Goal: Information Seeking & Learning: Find specific fact

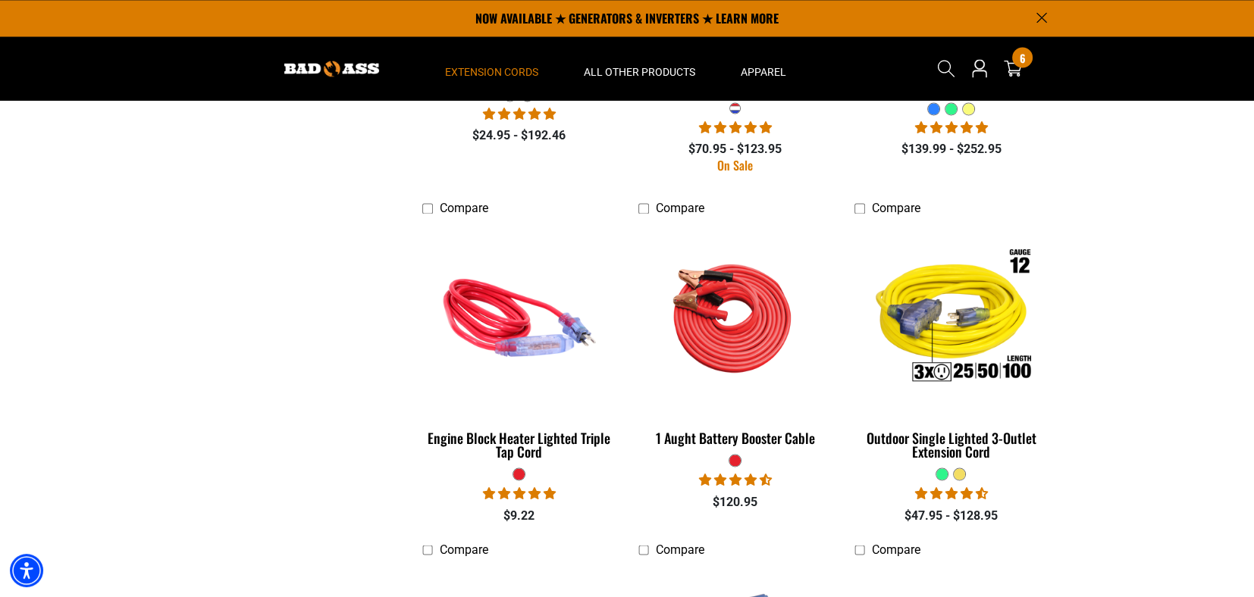
scroll to position [2805, 0]
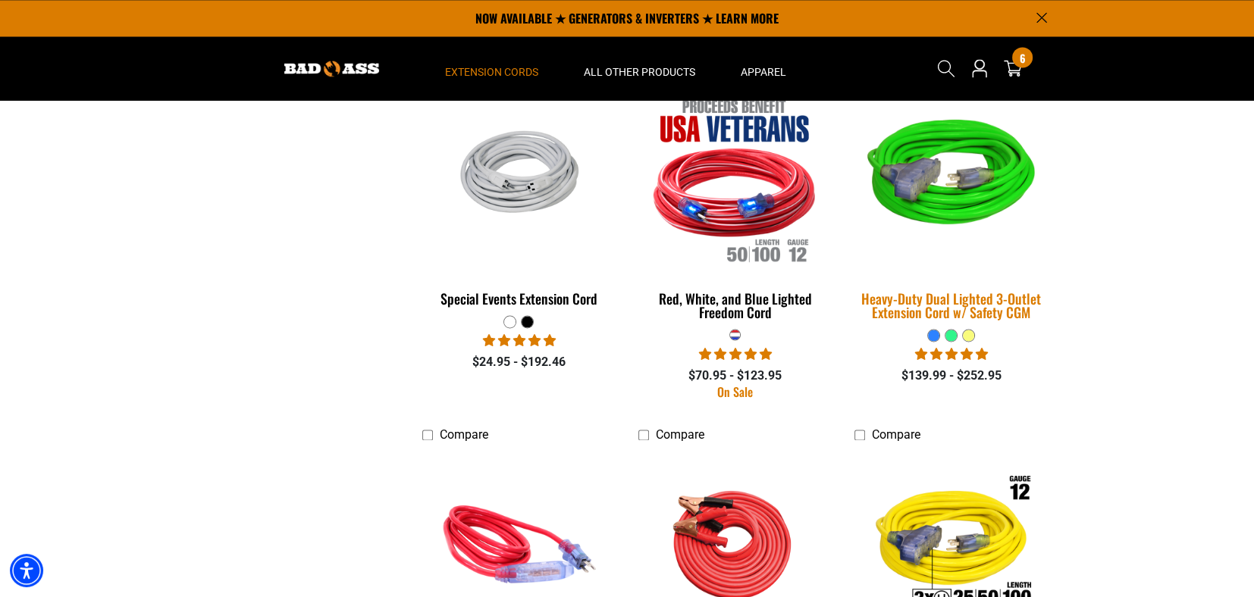
click at [935, 170] on img at bounding box center [951, 179] width 212 height 194
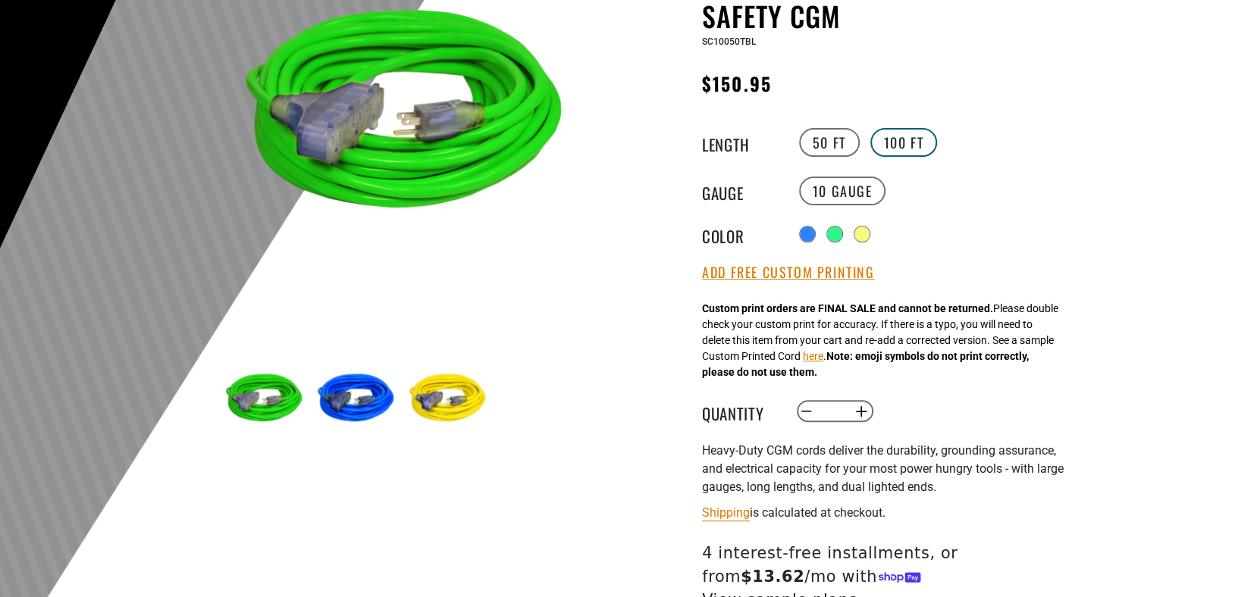
click at [925, 144] on label "100 FT" at bounding box center [903, 142] width 67 height 29
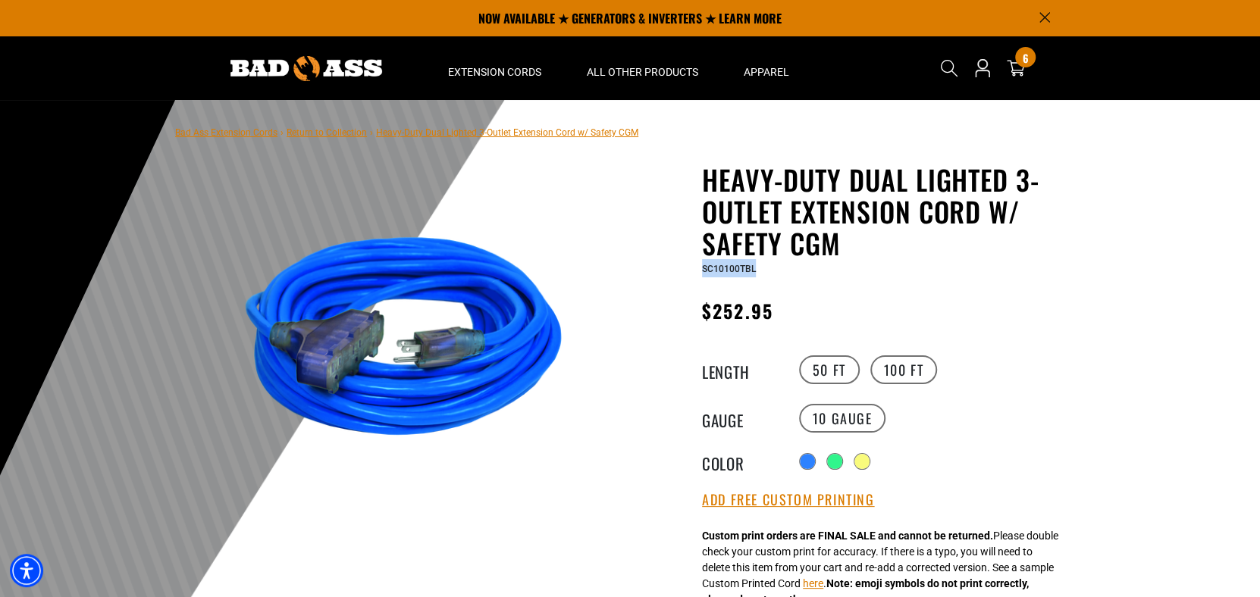
drag, startPoint x: 772, startPoint y: 267, endPoint x: 698, endPoint y: 266, distance: 73.5
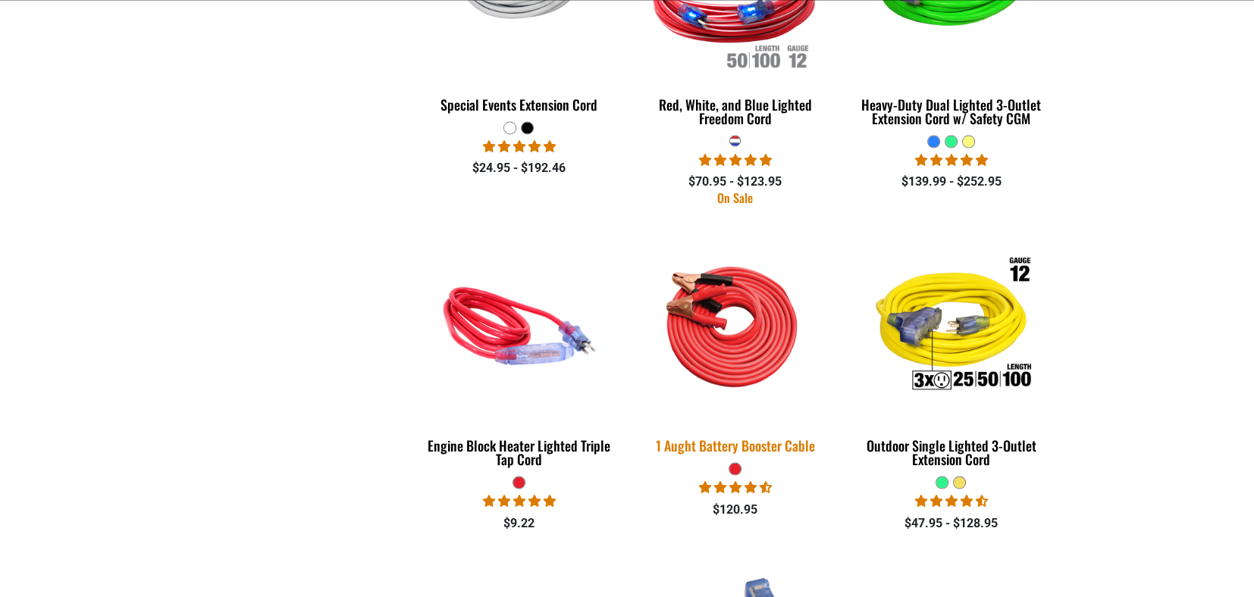
scroll to position [2957, 0]
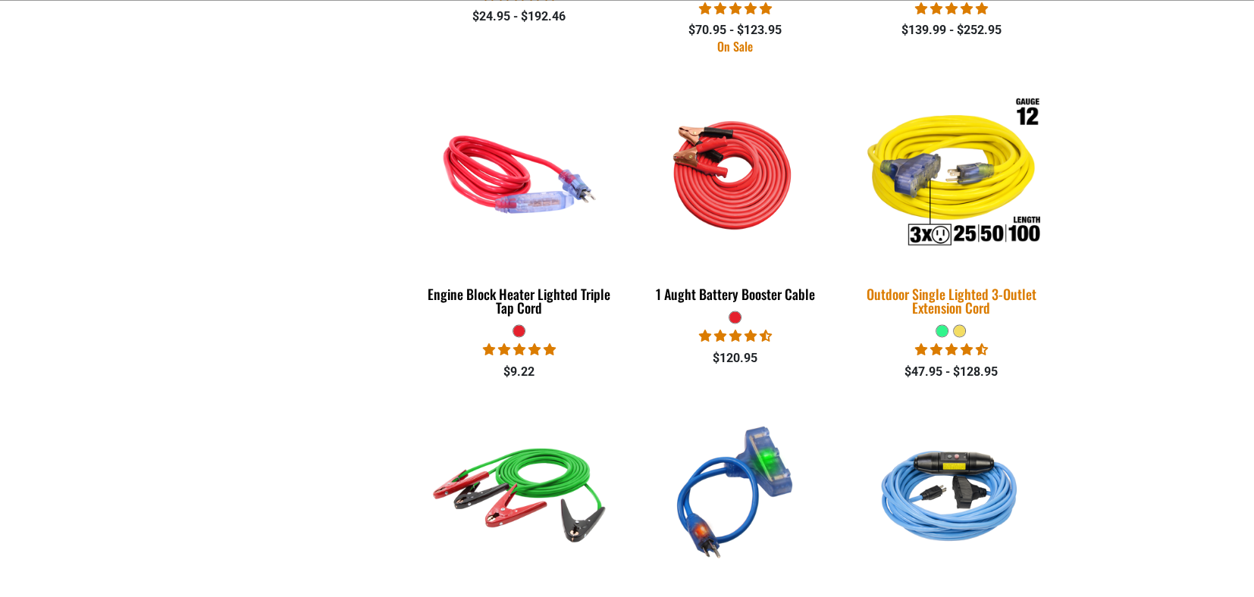
click at [971, 160] on img at bounding box center [951, 174] width 212 height 194
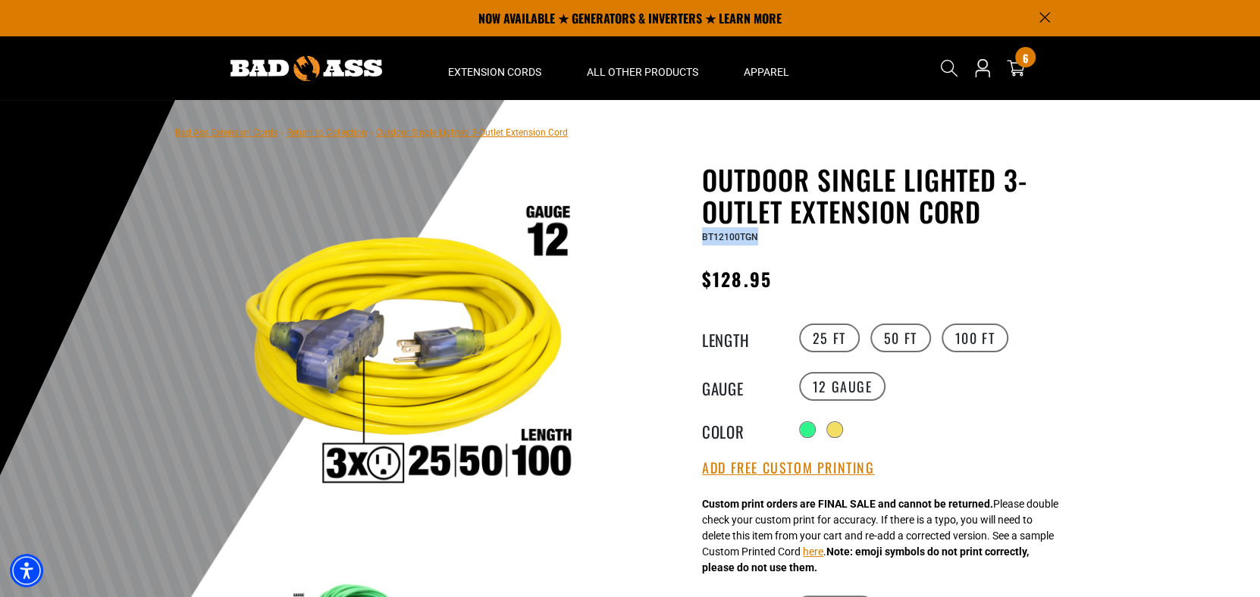
drag, startPoint x: 751, startPoint y: 243, endPoint x: 697, endPoint y: 243, distance: 54.6
click at [697, 243] on div "Outdoor Single Lighted 3-Outlet Extension Cord Outdoor Single Lighted 3-Outlet …" at bounding box center [857, 576] width 432 height 825
copy span "BT12100TGN"
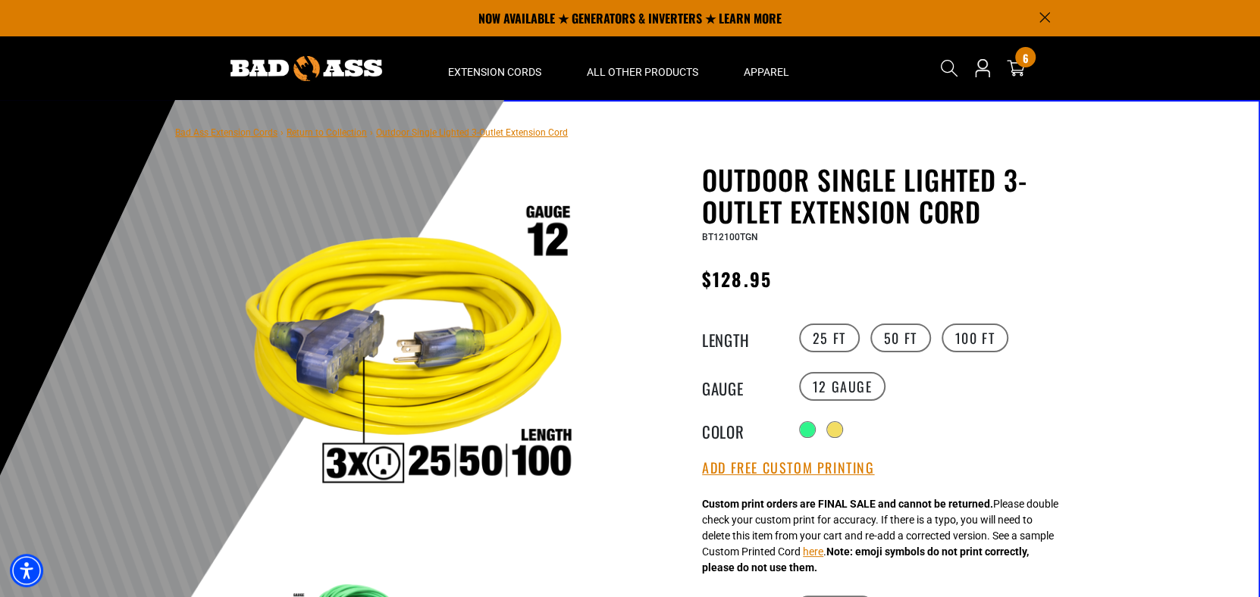
click at [962, 60] on details-modal "Search" at bounding box center [949, 68] width 42 height 53
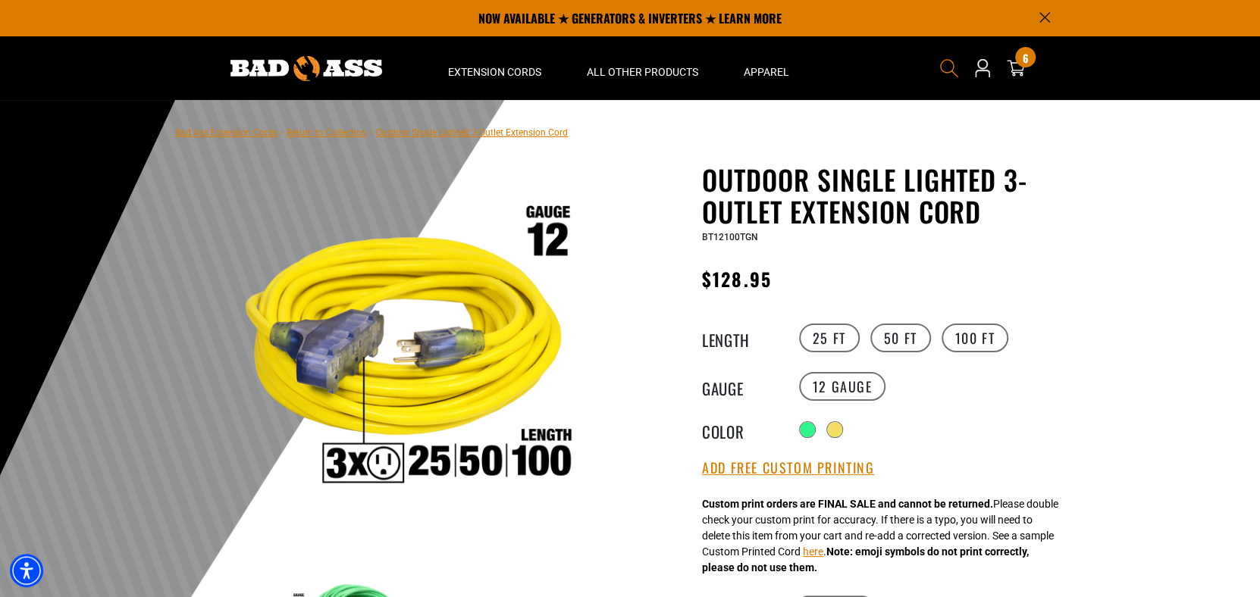
click at [954, 62] on icon "Search" at bounding box center [949, 68] width 20 height 20
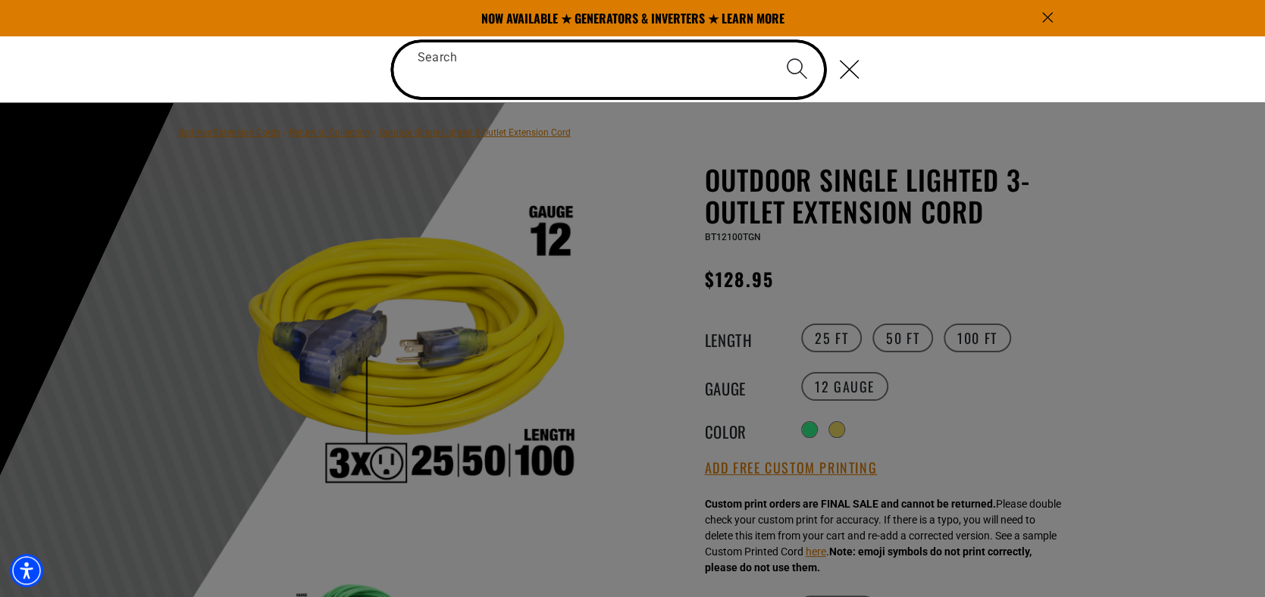
click at [541, 74] on input "Search" at bounding box center [608, 69] width 431 height 55
paste input "**********"
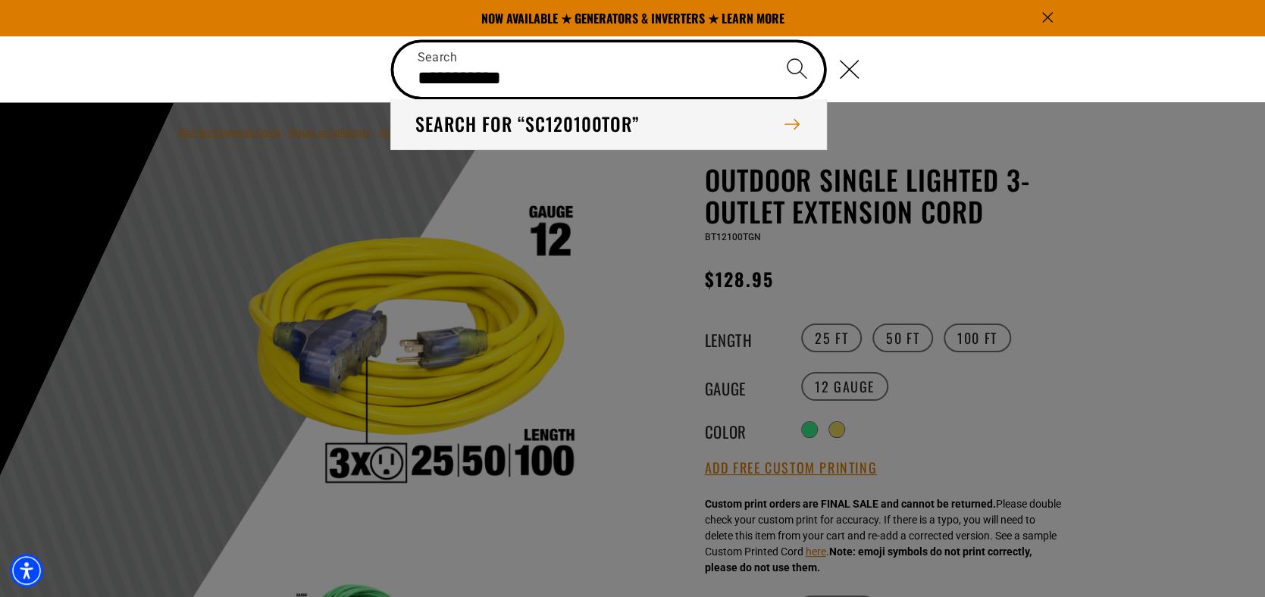
type input "**********"
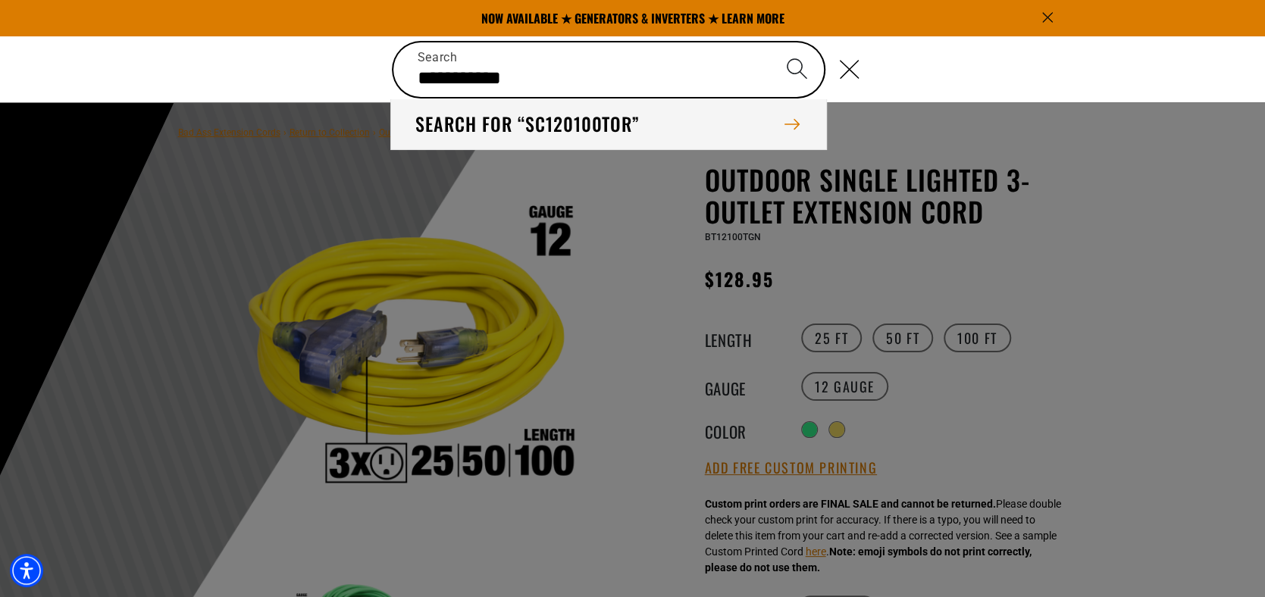
click at [565, 116] on button "Search for “SC120100TOR”" at bounding box center [608, 124] width 434 height 50
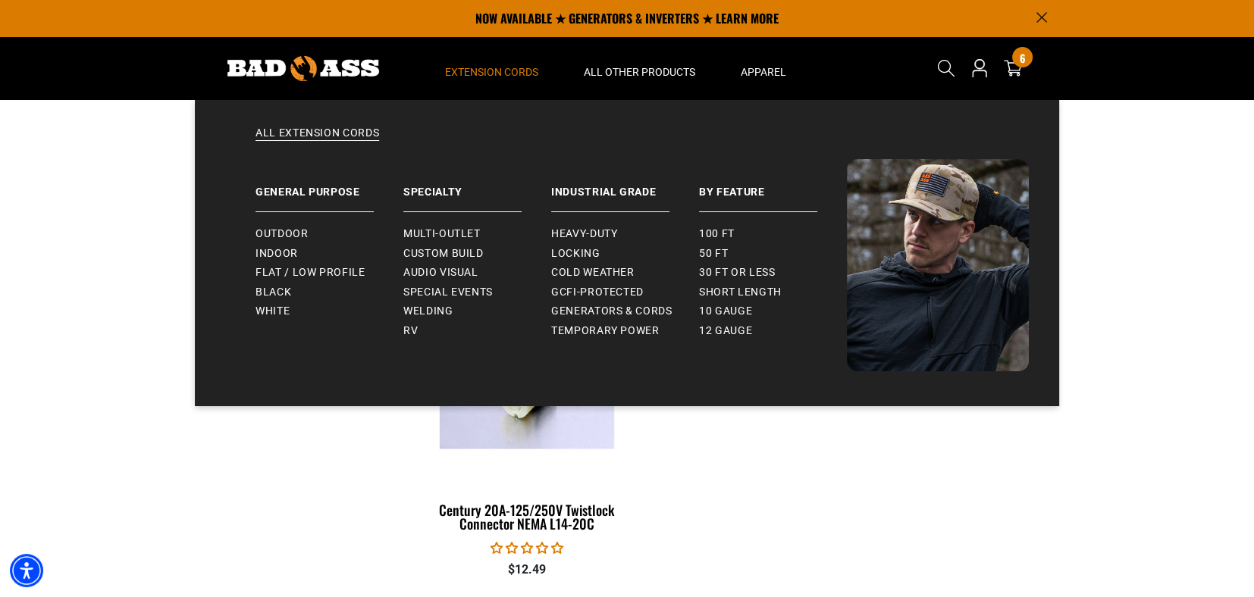
click at [511, 71] on span "Extension Cords" at bounding box center [491, 72] width 93 height 14
click at [495, 68] on span "Extension Cords" at bounding box center [491, 72] width 93 height 14
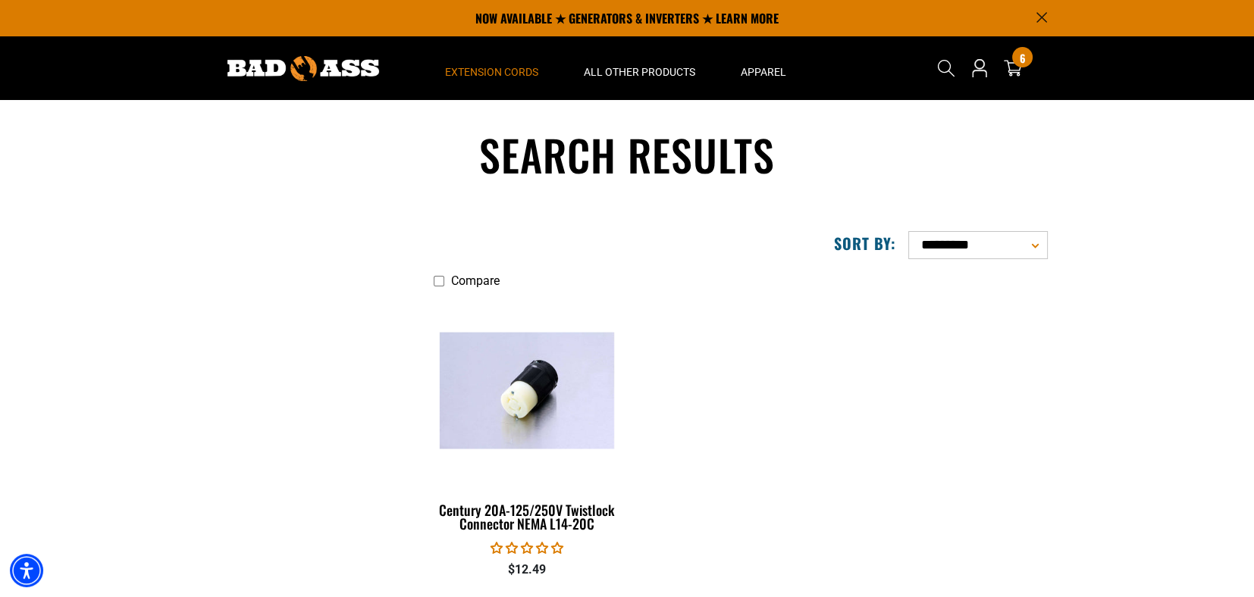
click at [495, 68] on span "Extension Cords" at bounding box center [491, 72] width 93 height 14
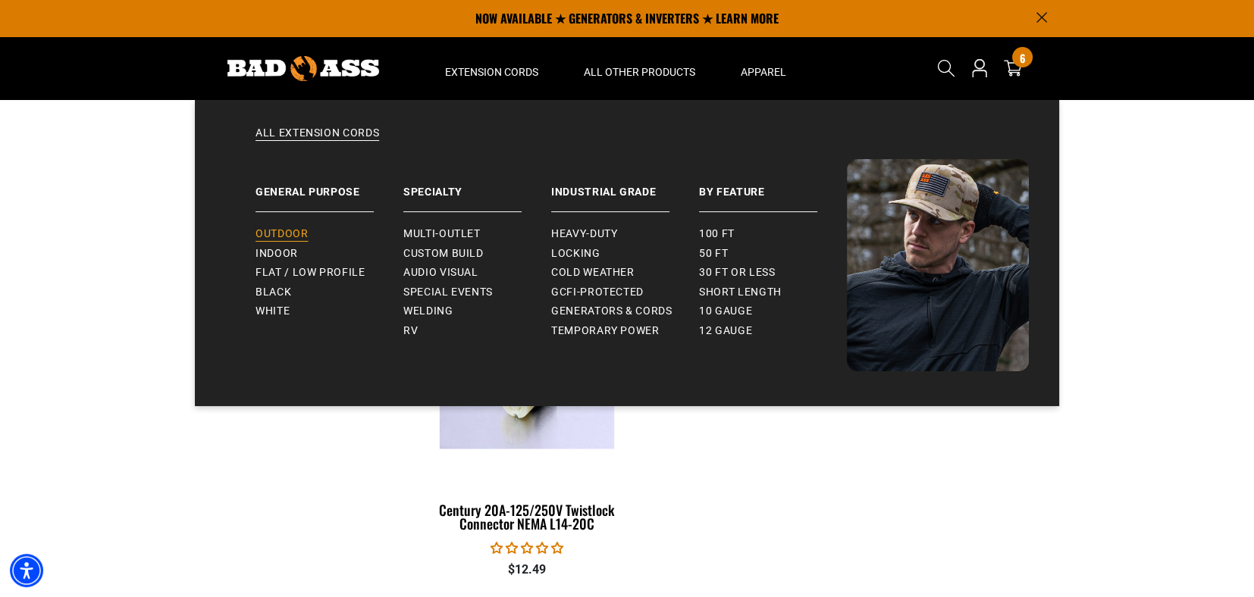
click at [302, 228] on span "Outdoor" at bounding box center [281, 234] width 52 height 14
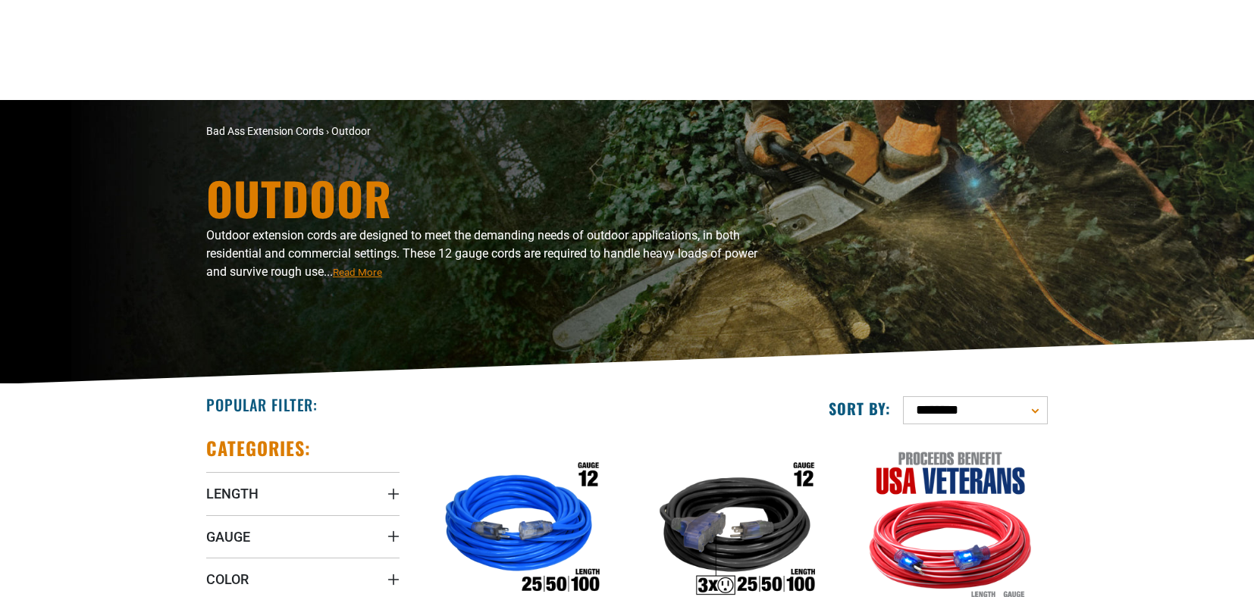
click at [771, 444] on img at bounding box center [734, 531] width 191 height 174
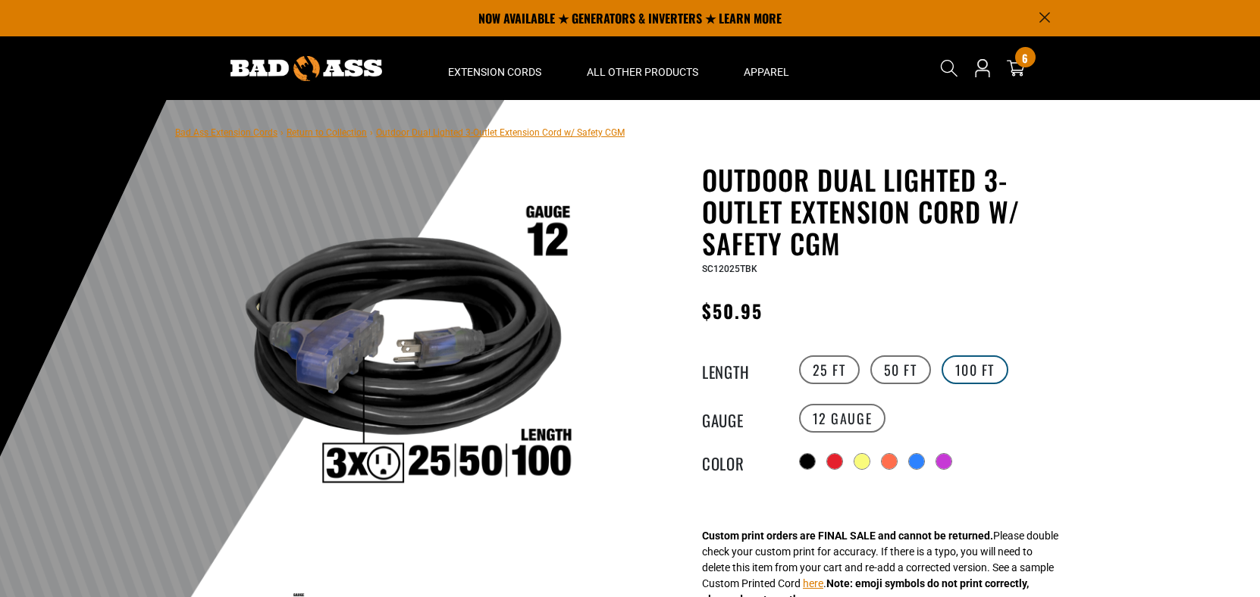
click at [987, 371] on label "100 FT" at bounding box center [975, 370] width 67 height 29
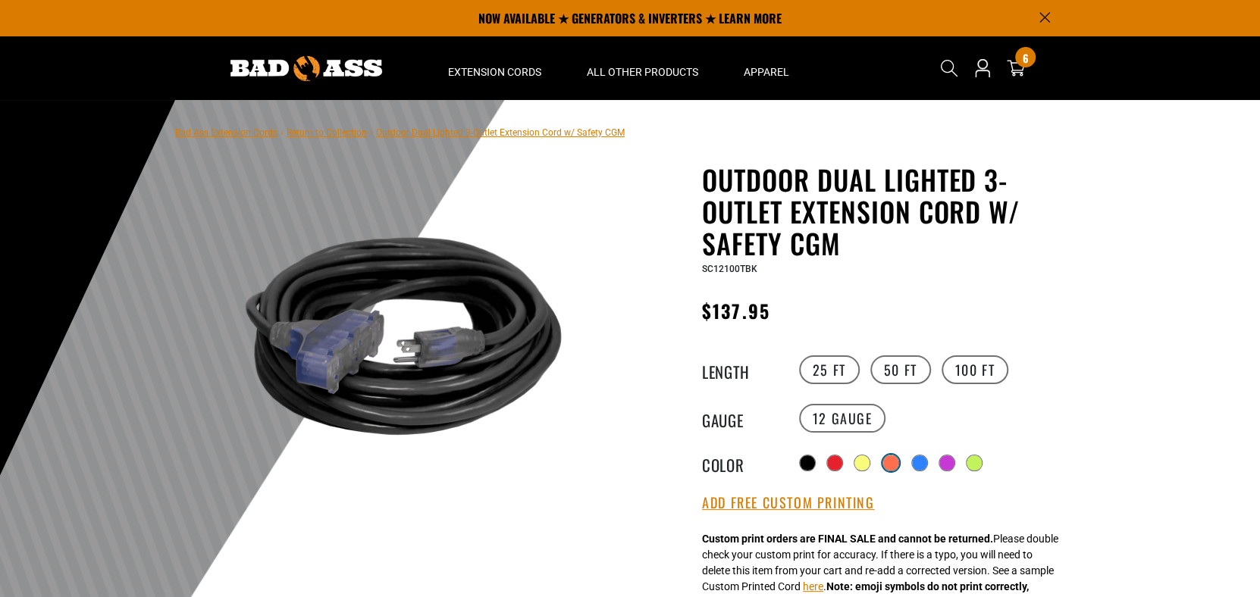
click at [891, 462] on div at bounding box center [890, 463] width 15 height 15
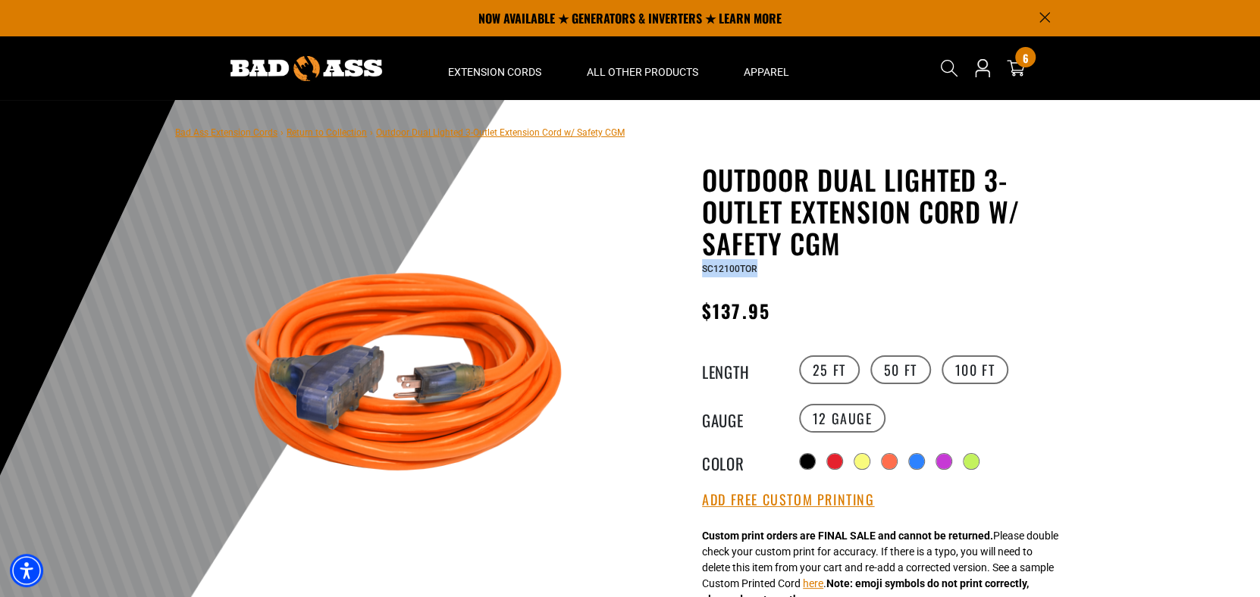
drag, startPoint x: 766, startPoint y: 270, endPoint x: 700, endPoint y: 271, distance: 66.0
click at [700, 271] on div "Outdoor Dual Lighted 3-Outlet Extension Cord w/ Safety CGM Outdoor Dual Lighted…" at bounding box center [857, 601] width 432 height 875
copy span "SC12100TOR"
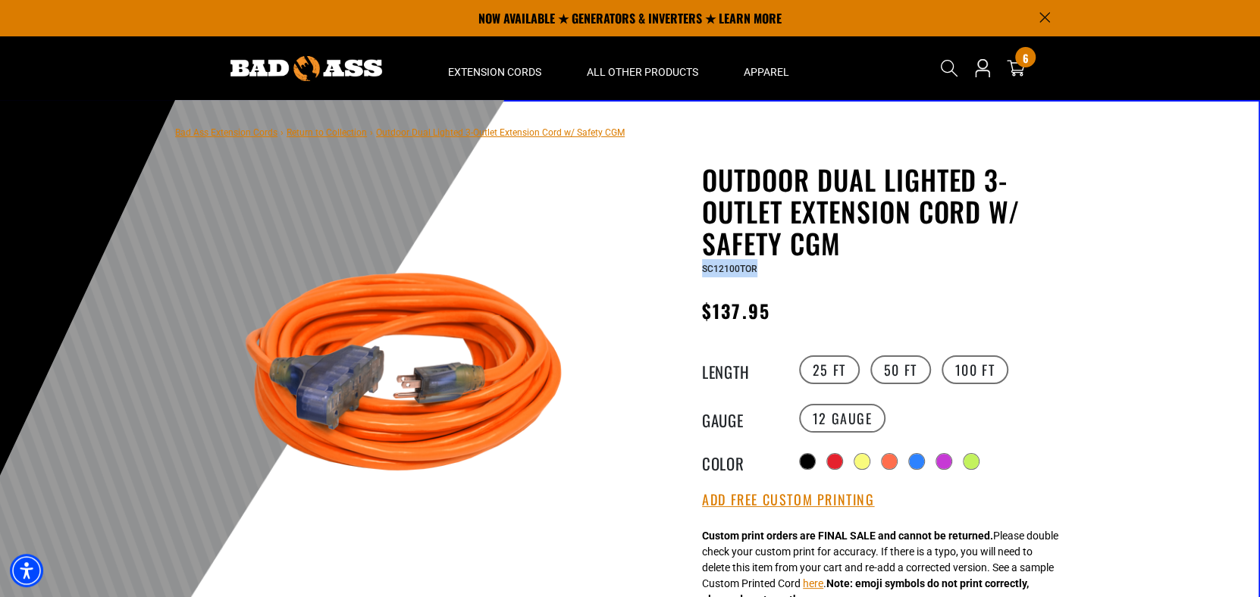
click at [716, 180] on h1 "Outdoor Dual Lighted 3-Outlet Extension Cord w/ Safety CGM" at bounding box center [887, 212] width 371 height 96
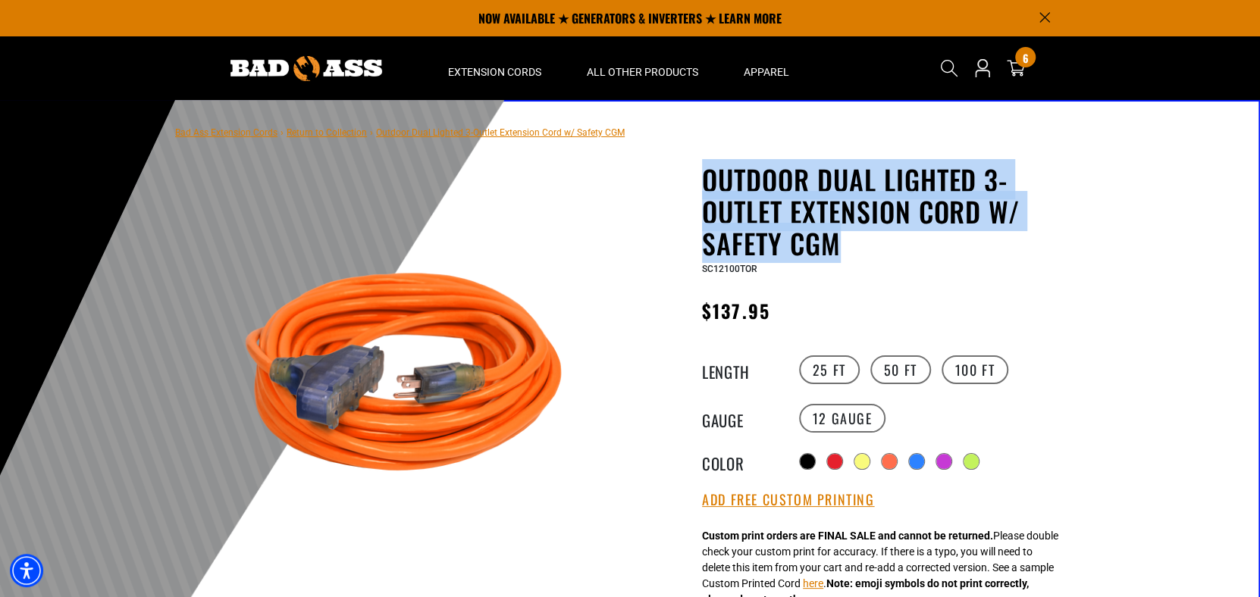
drag, startPoint x: 703, startPoint y: 179, endPoint x: 838, endPoint y: 243, distance: 149.9
click at [838, 243] on h1 "Outdoor Dual Lighted 3-Outlet Extension Cord w/ Safety CGM" at bounding box center [887, 212] width 371 height 96
copy h1 "Outdoor Dual Lighted 3-Outlet Extension Cord w/ Safety CGM"
